Goal: Check status

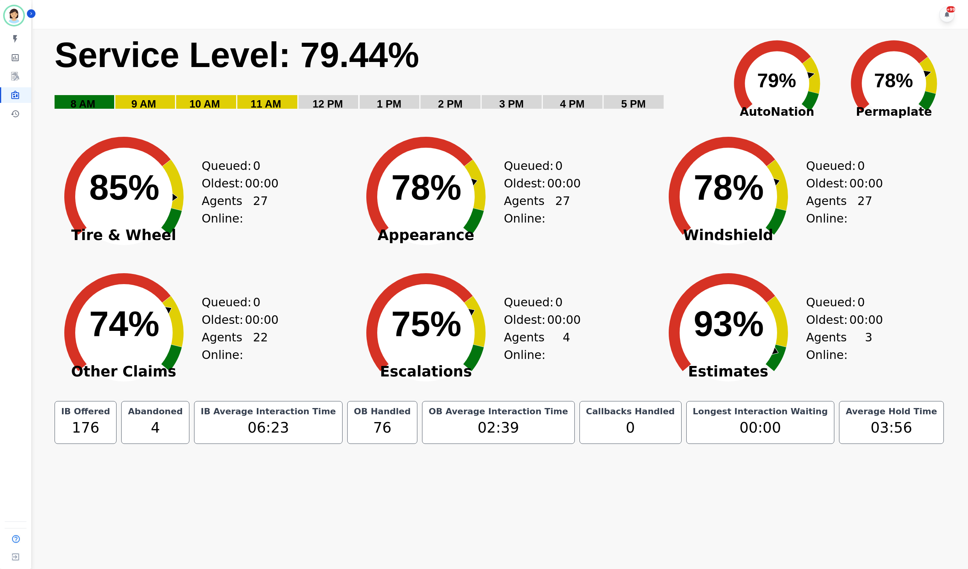
click at [608, 108] on rect "Service Level: 0%" at bounding box center [633, 102] width 60 height 14
click at [595, 76] on rect "Service Level: 0%" at bounding box center [384, 78] width 660 height 88
